Goal: Information Seeking & Learning: Learn about a topic

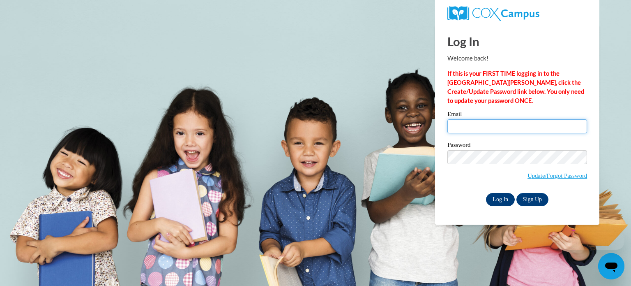
type input "jbain@altoona.k12.wi.us"
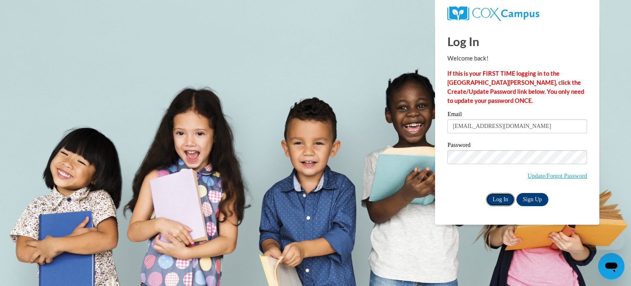
click at [501, 205] on input "Log In" at bounding box center [500, 199] width 29 height 13
click at [501, 203] on input "Log In" at bounding box center [500, 199] width 29 height 13
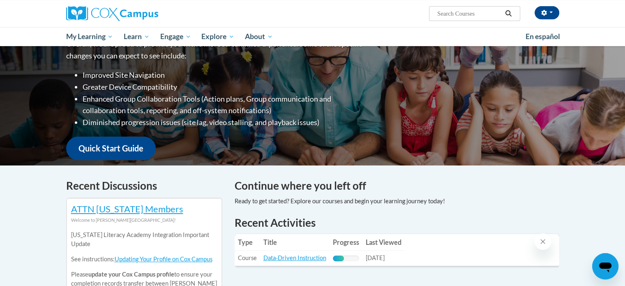
scroll to position [247, 0]
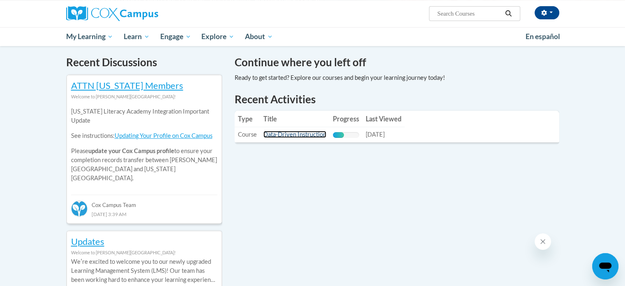
click at [292, 136] on link "Data-Driven Instruction" at bounding box center [294, 134] width 63 height 7
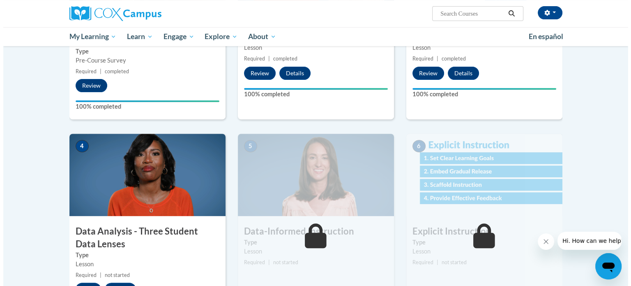
scroll to position [329, 0]
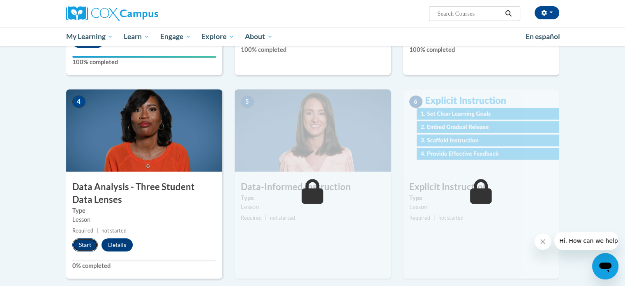
click at [87, 249] on button "Start" at bounding box center [84, 244] width 25 height 13
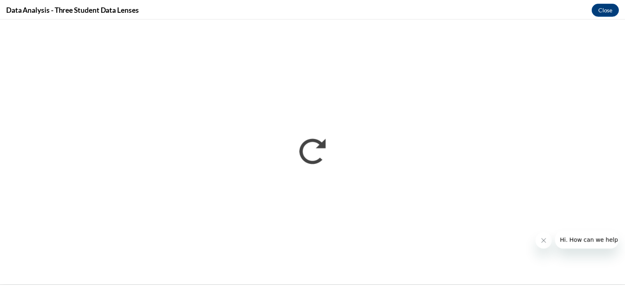
scroll to position [0, 0]
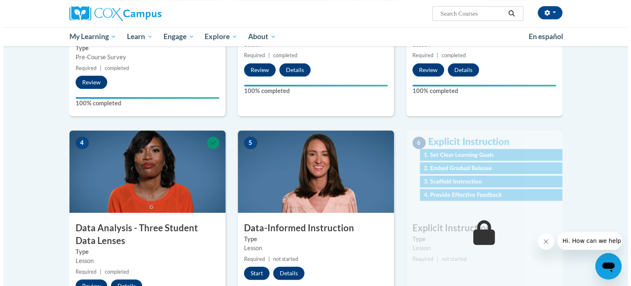
scroll to position [370, 0]
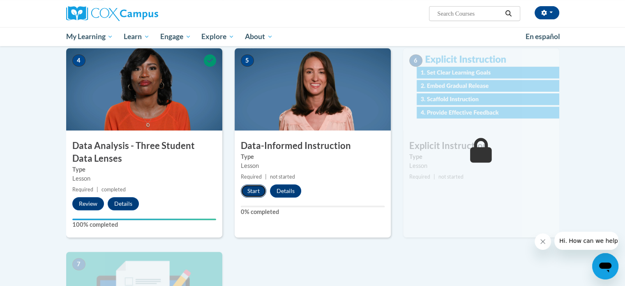
click at [256, 191] on button "Start" at bounding box center [253, 190] width 25 height 13
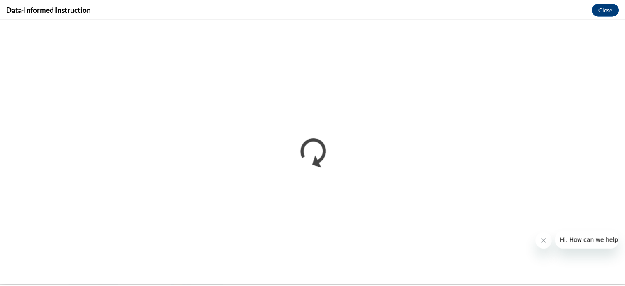
scroll to position [0, 0]
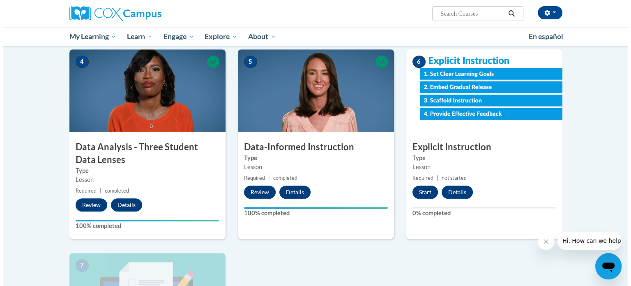
scroll to position [370, 0]
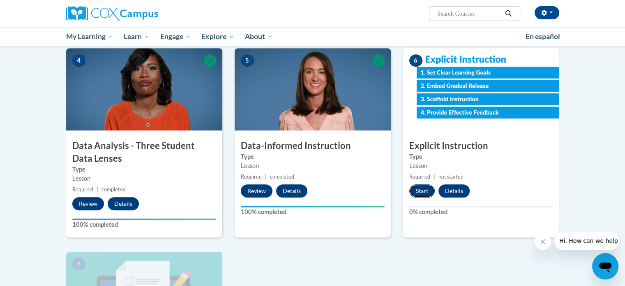
click at [417, 193] on button "Start" at bounding box center [421, 190] width 25 height 13
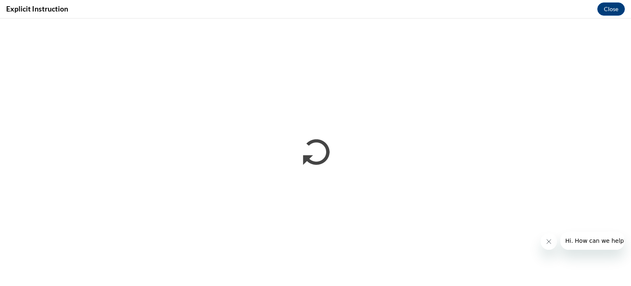
scroll to position [0, 0]
